Goal: Transaction & Acquisition: Purchase product/service

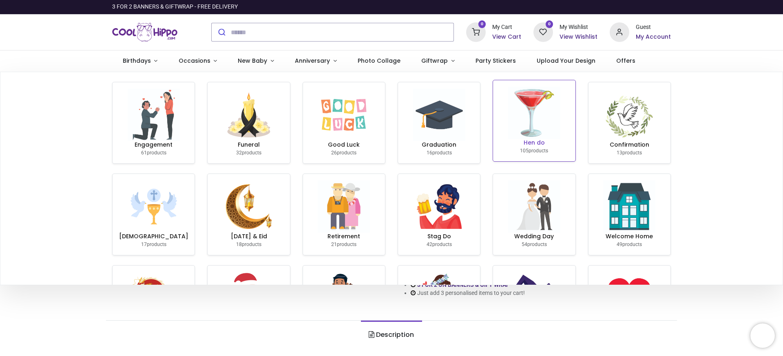
click at [518, 111] on img at bounding box center [534, 113] width 52 height 52
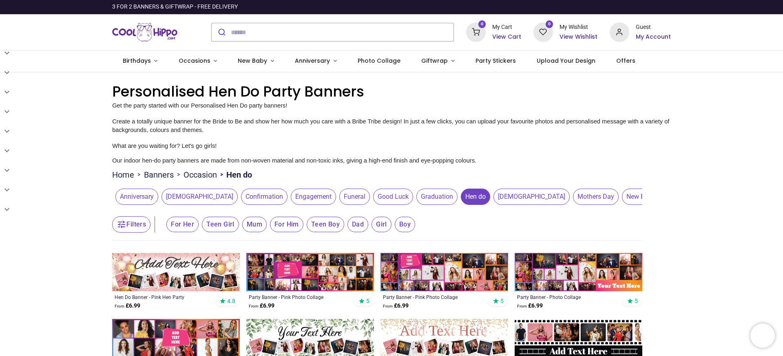
click at [297, 280] on img at bounding box center [310, 272] width 128 height 38
click at [553, 279] on img at bounding box center [579, 272] width 128 height 38
click at [566, 274] on img at bounding box center [579, 272] width 128 height 38
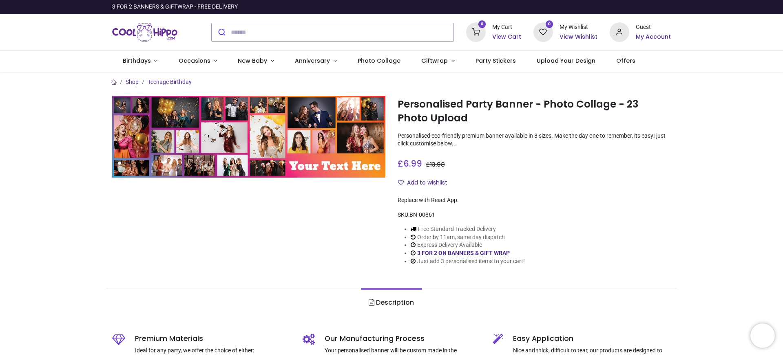
scroll to position [371, 0]
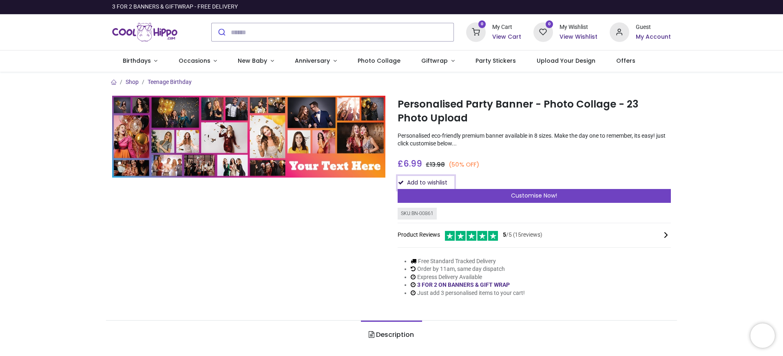
click at [451, 188] on button "Add to wishlist" at bounding box center [426, 183] width 57 height 14
click at [405, 181] on div "Add to wishlist" at bounding box center [534, 183] width 273 height 14
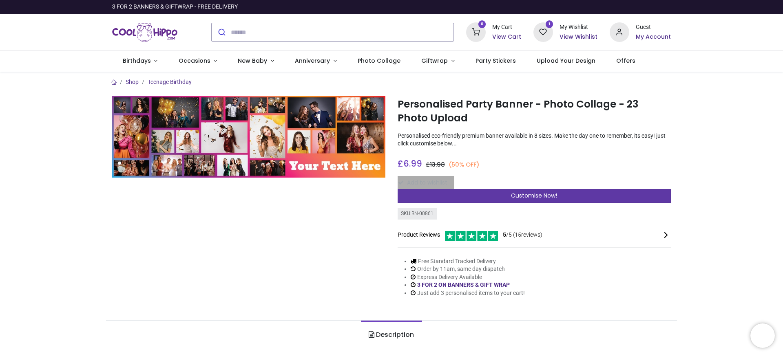
click at [524, 195] on span "Customise Now!" at bounding box center [534, 196] width 46 height 8
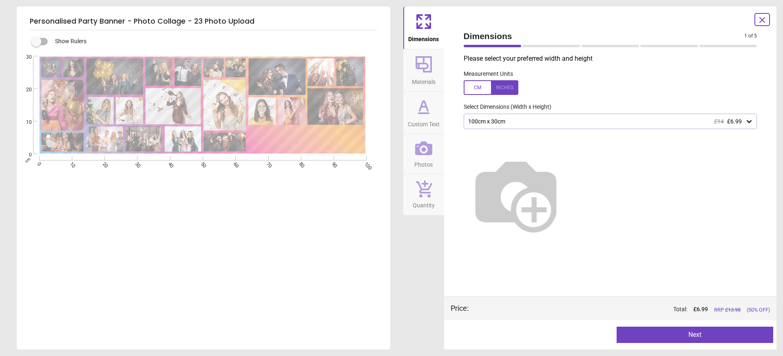
click at [511, 122] on div "100cm x 30cm £14 £6.99" at bounding box center [606, 121] width 278 height 7
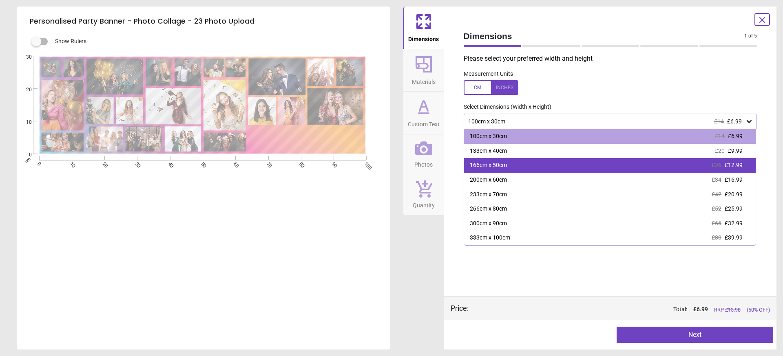
click at [658, 167] on div "166cm x 50cm £26 £12.99" at bounding box center [610, 165] width 292 height 15
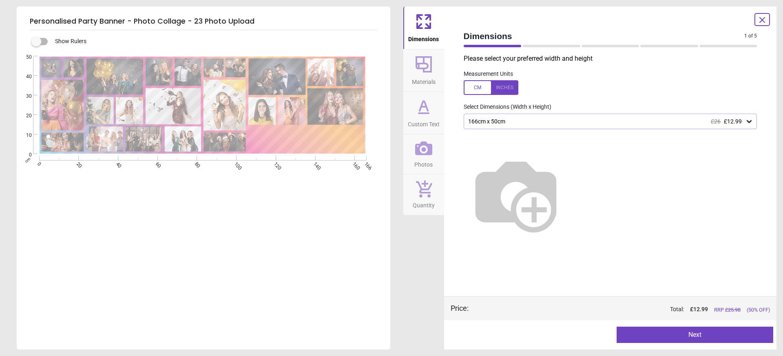
click at [670, 337] on button "Next" at bounding box center [695, 335] width 157 height 16
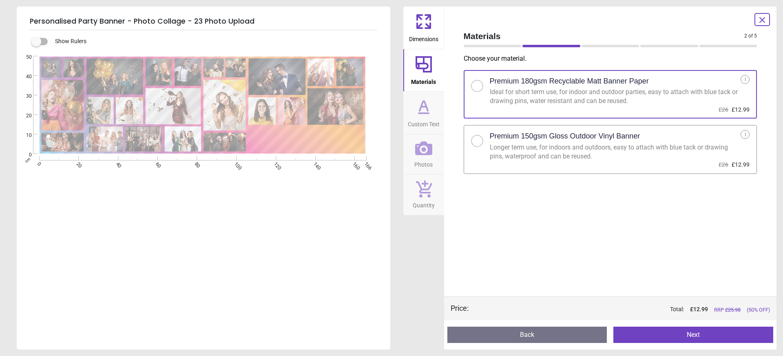
click at [475, 143] on div at bounding box center [477, 141] width 12 height 12
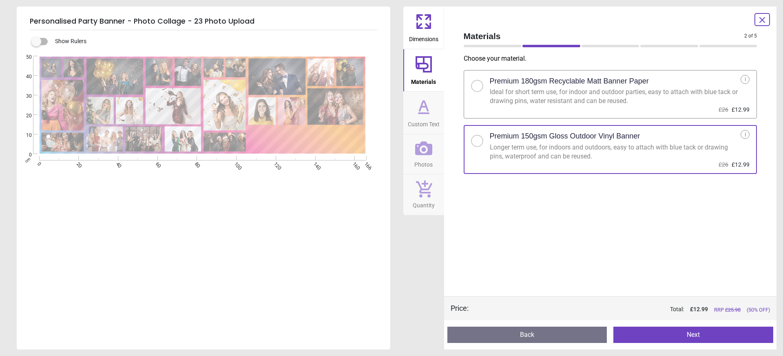
click at [667, 337] on button "Next" at bounding box center [693, 335] width 160 height 16
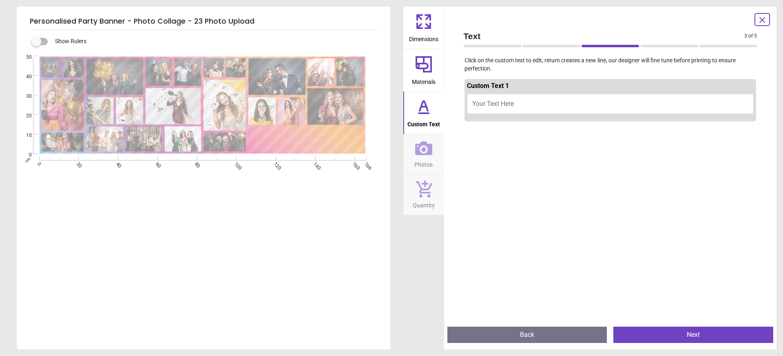
click at [524, 101] on button "Your Text Here" at bounding box center [610, 104] width 287 height 20
type textarea "**********"
click at [423, 159] on span "Photos" at bounding box center [423, 163] width 18 height 12
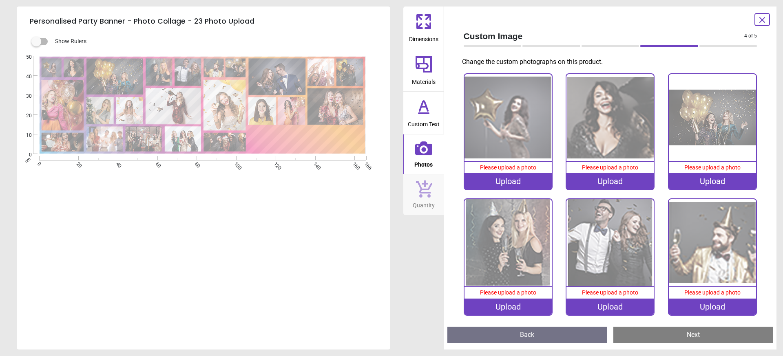
scroll to position [4, 0]
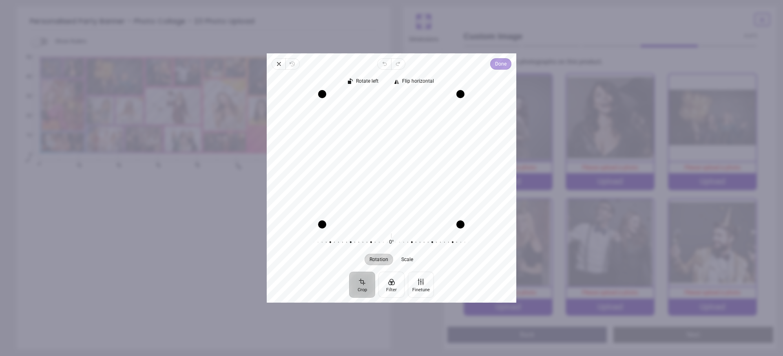
click at [500, 63] on span "Done" at bounding box center [500, 64] width 11 height 10
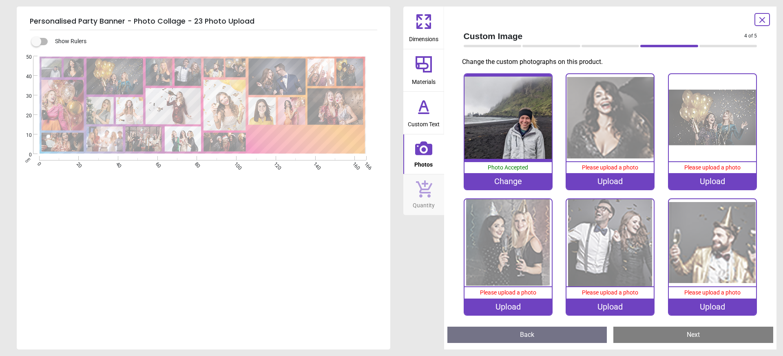
click at [603, 179] on div "Upload" at bounding box center [609, 181] width 87 height 16
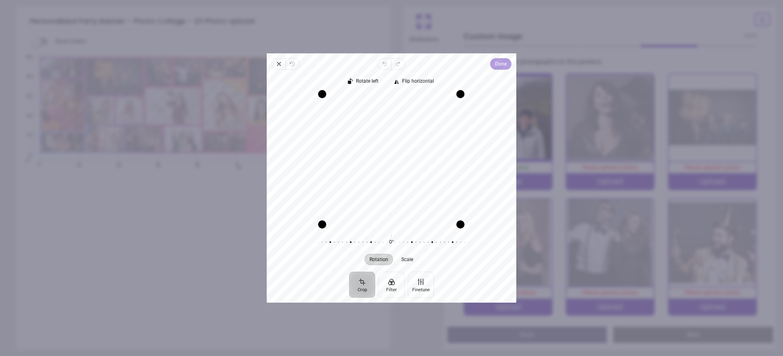
click at [500, 66] on span "Done" at bounding box center [500, 64] width 11 height 10
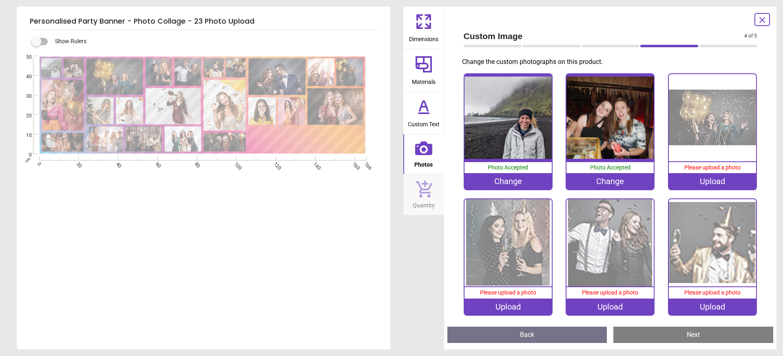
click at [706, 180] on div "Upload" at bounding box center [712, 181] width 87 height 16
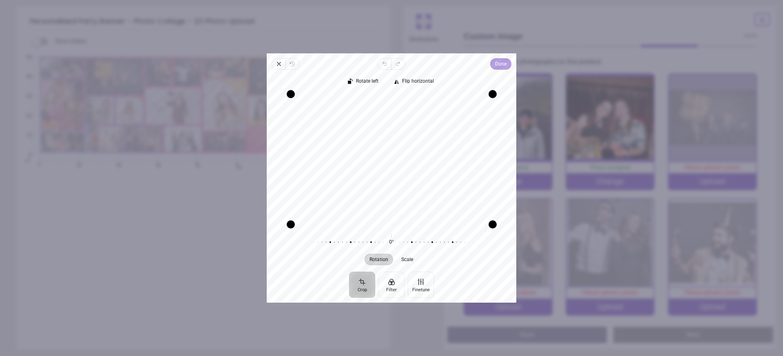
click at [496, 61] on span "Done" at bounding box center [500, 64] width 11 height 10
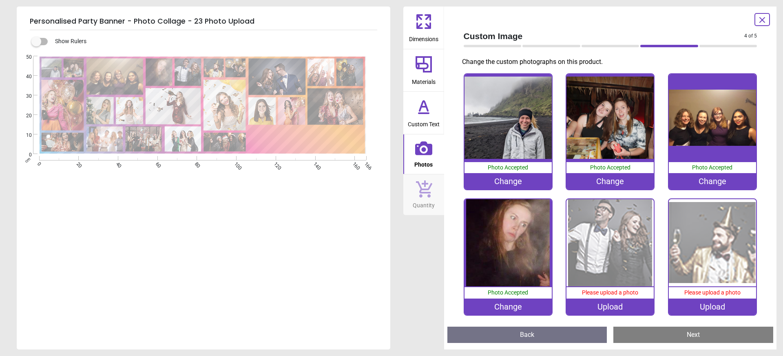
scroll to position [4, 0]
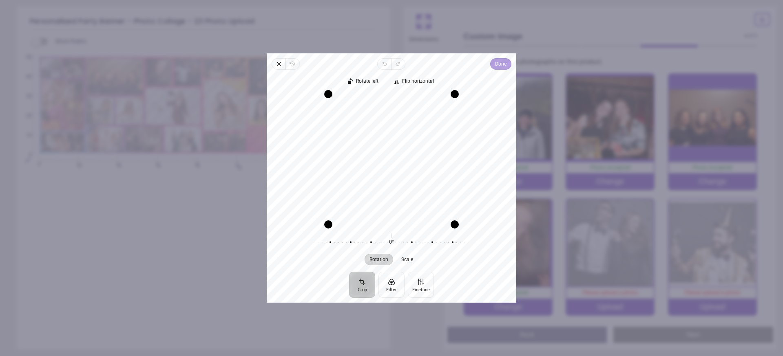
click at [496, 69] on span "Done" at bounding box center [500, 63] width 11 height 11
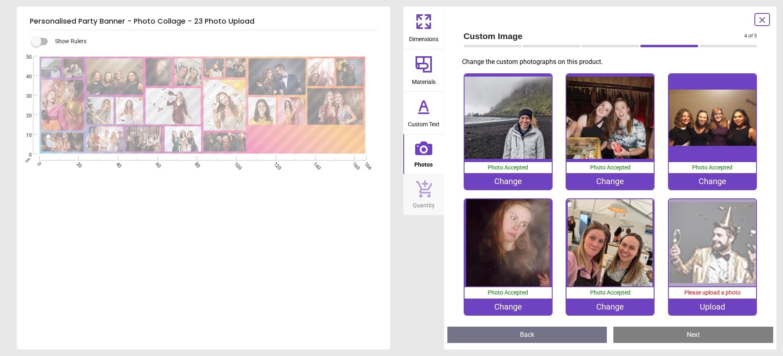
scroll to position [4, 0]
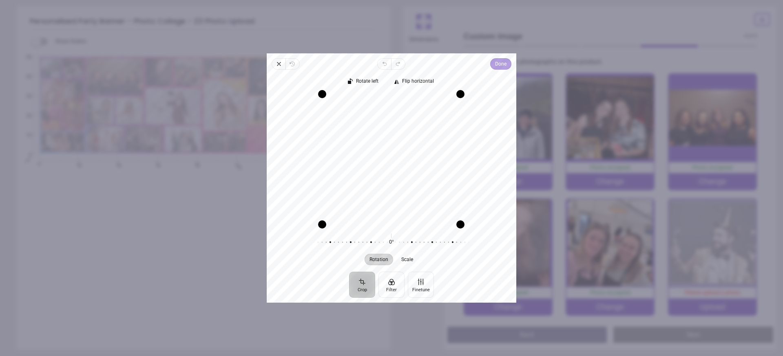
click at [502, 63] on span "Done" at bounding box center [500, 64] width 11 height 10
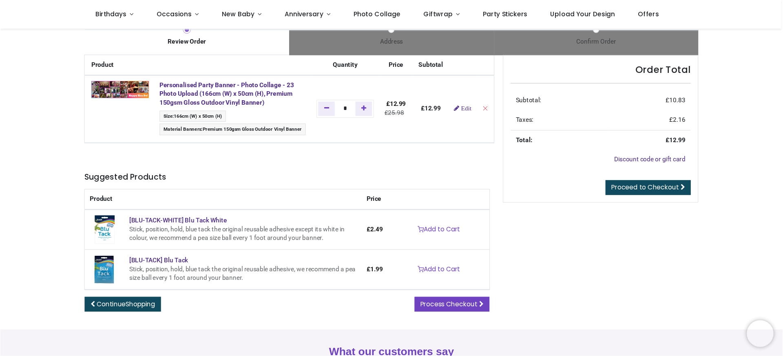
scroll to position [14, 0]
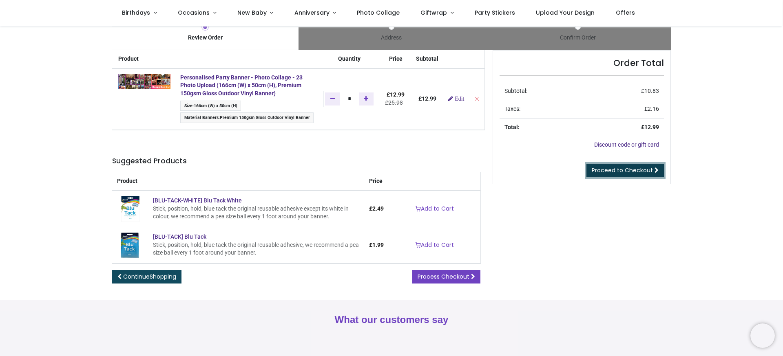
click at [628, 174] on span "Proceed to Checkout" at bounding box center [622, 170] width 61 height 8
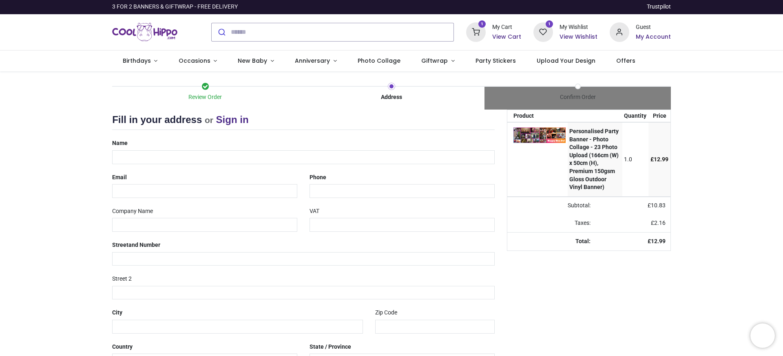
click at [386, 149] on div "Name" at bounding box center [303, 150] width 395 height 27
select select "***"
click at [387, 154] on input "text" at bounding box center [303, 157] width 383 height 14
type input "**********"
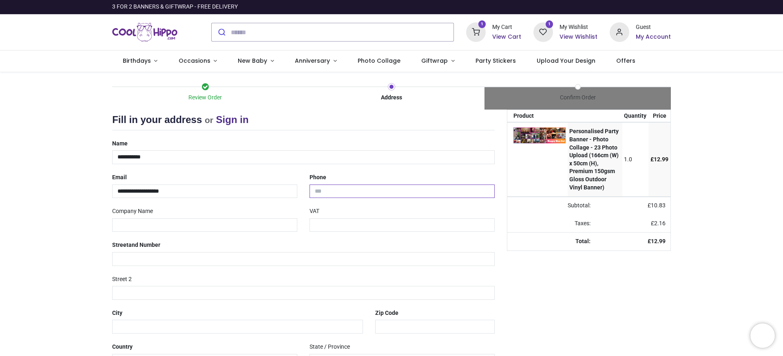
type input "**********"
type input "********"
select select "***"
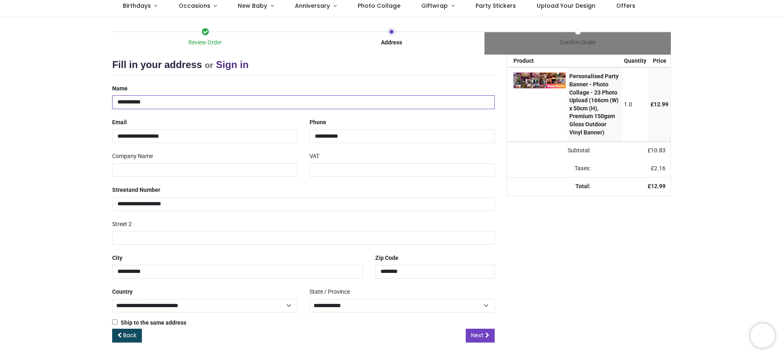
scroll to position [58, 0]
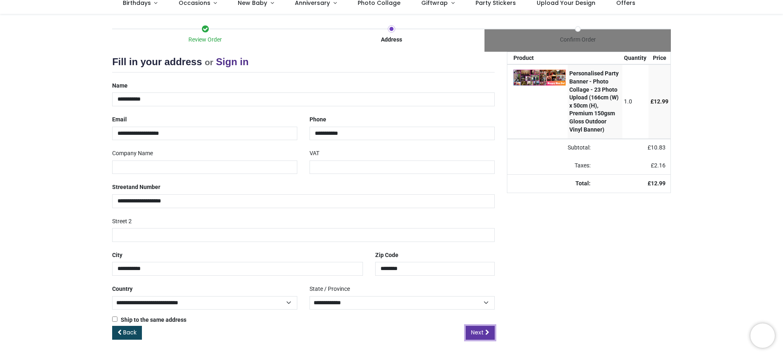
click at [491, 336] on link "Next" at bounding box center [480, 333] width 29 height 14
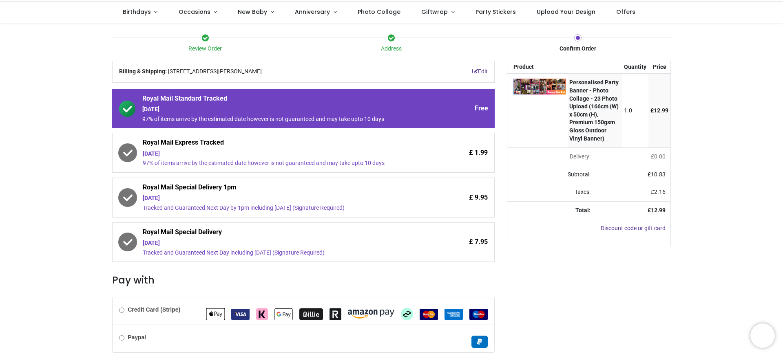
scroll to position [130, 0]
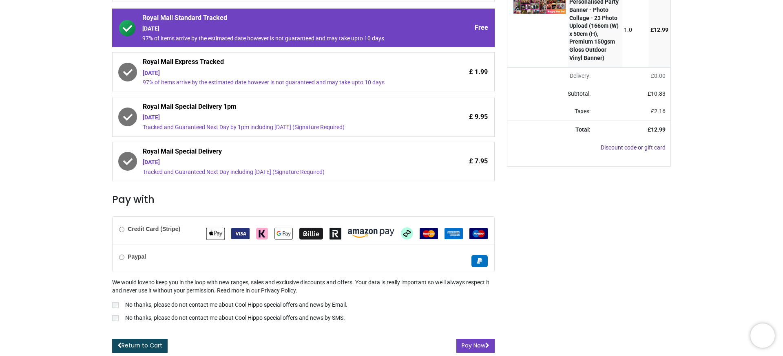
click at [145, 232] on b "Credit Card (Stripe)" at bounding box center [154, 229] width 53 height 7
click at [475, 345] on button "Pay Now" at bounding box center [475, 346] width 38 height 14
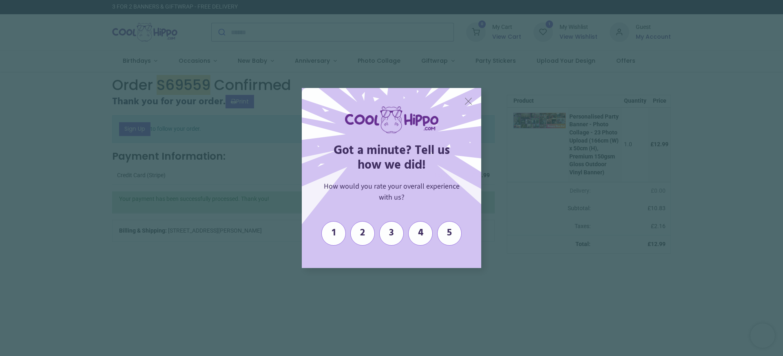
click at [467, 100] on span "X" at bounding box center [468, 101] width 9 height 12
